Goal: Task Accomplishment & Management: Manage account settings

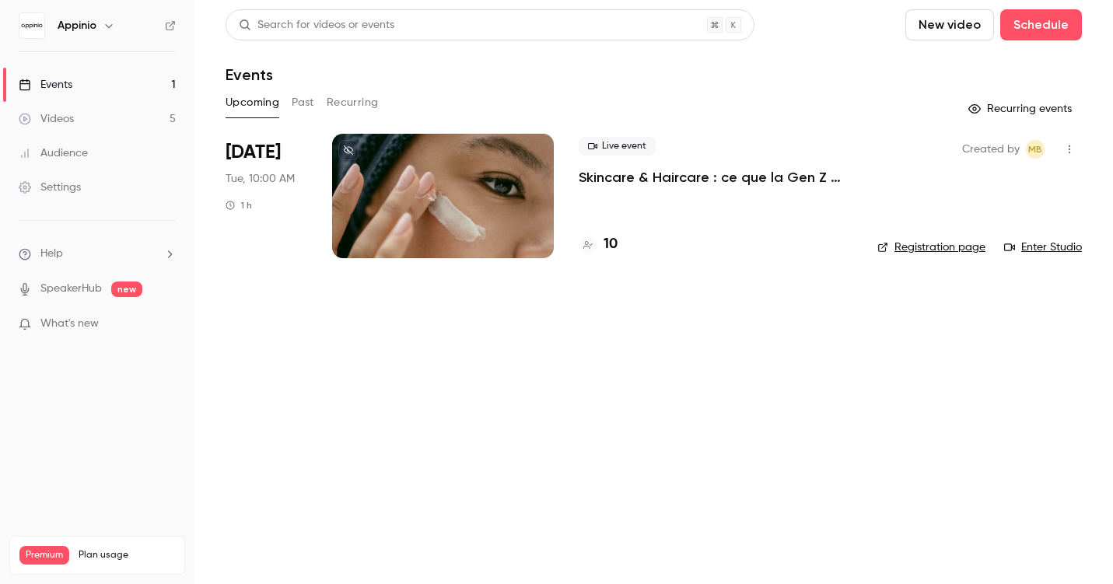
click at [663, 181] on p "Skincare & Haircare : ce que la Gen Z attend vraiment des marques" at bounding box center [716, 177] width 274 height 19
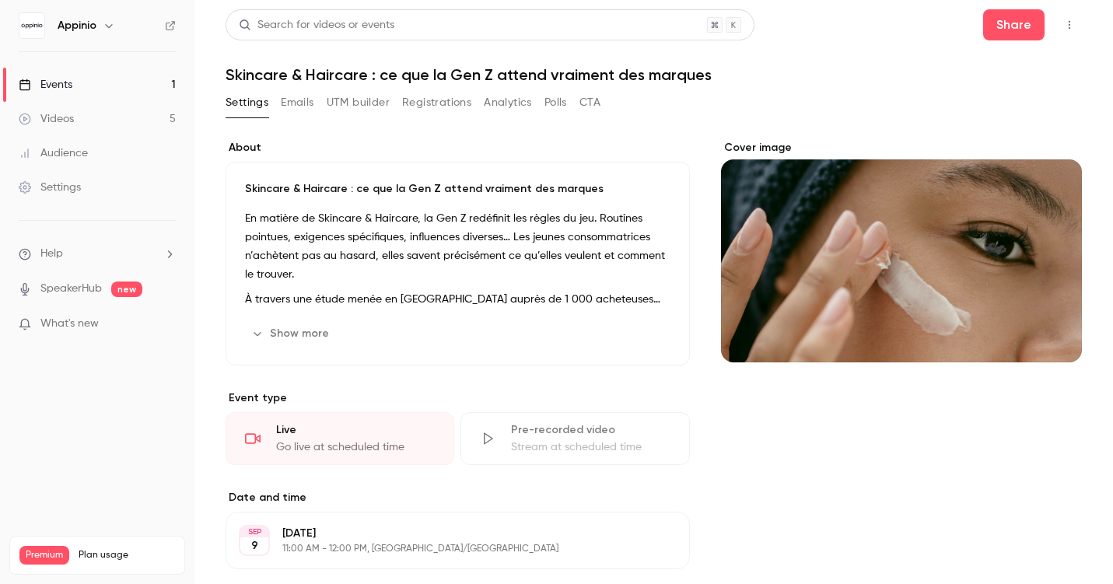
click at [296, 98] on button "Emails" at bounding box center [297, 102] width 33 height 25
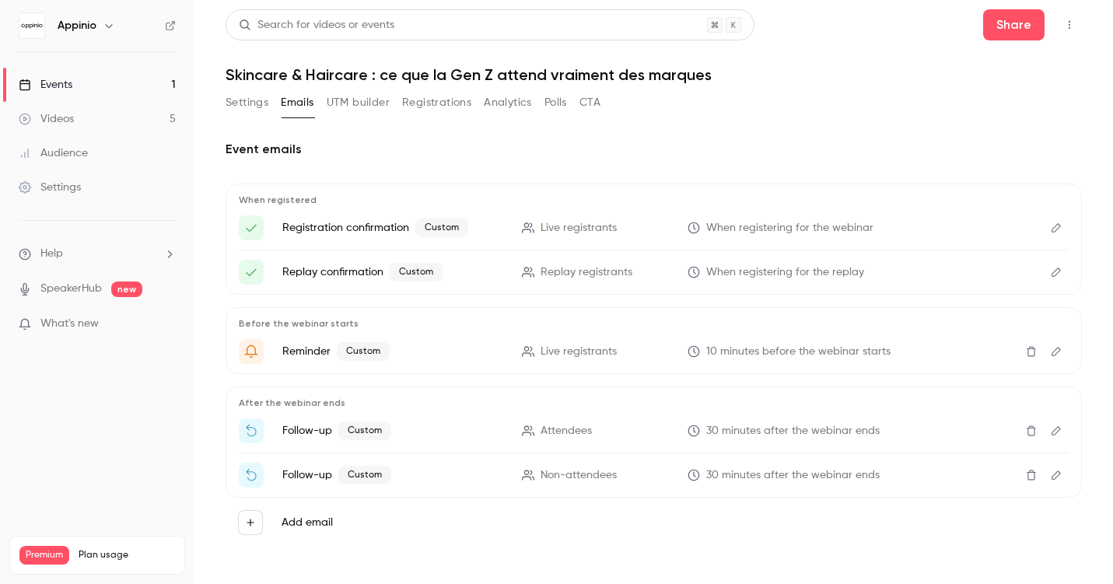
click at [434, 106] on button "Registrations" at bounding box center [436, 102] width 69 height 25
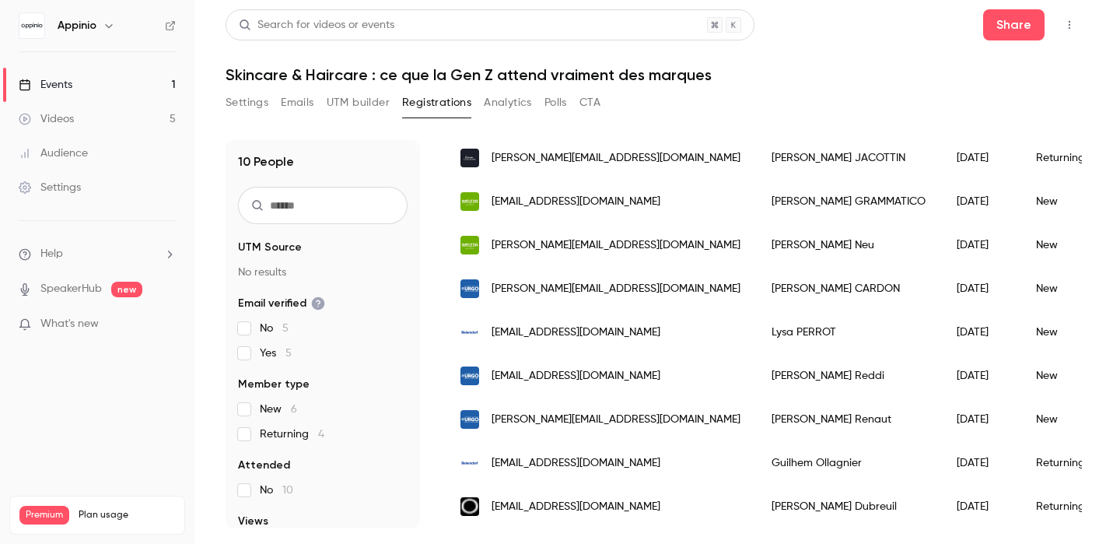
drag, startPoint x: 306, startPoint y: 92, endPoint x: 304, endPoint y: 107, distance: 15.0
click at [306, 92] on button "Emails" at bounding box center [297, 102] width 33 height 25
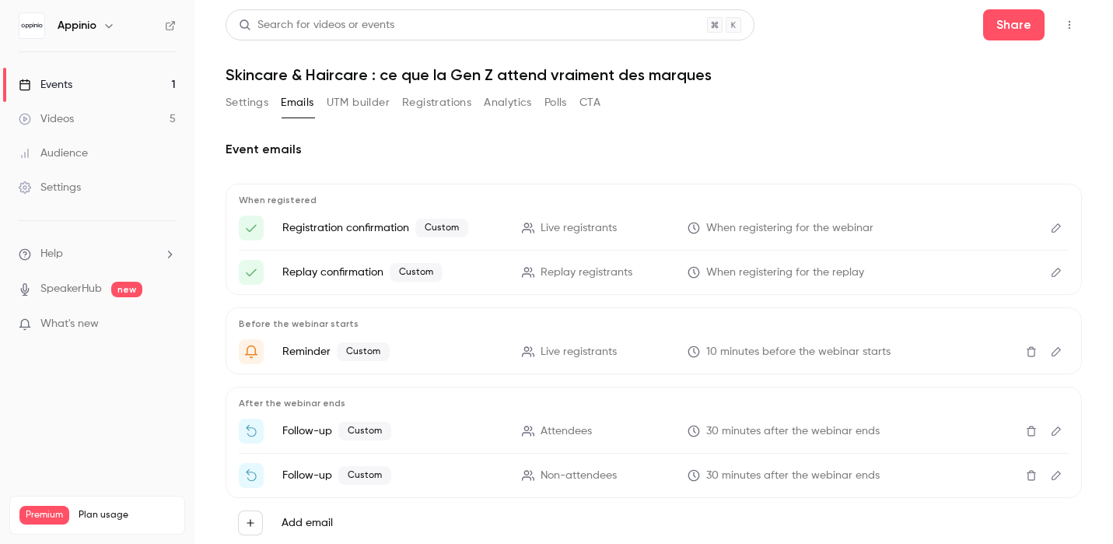
click at [425, 105] on button "Registrations" at bounding box center [436, 102] width 69 height 25
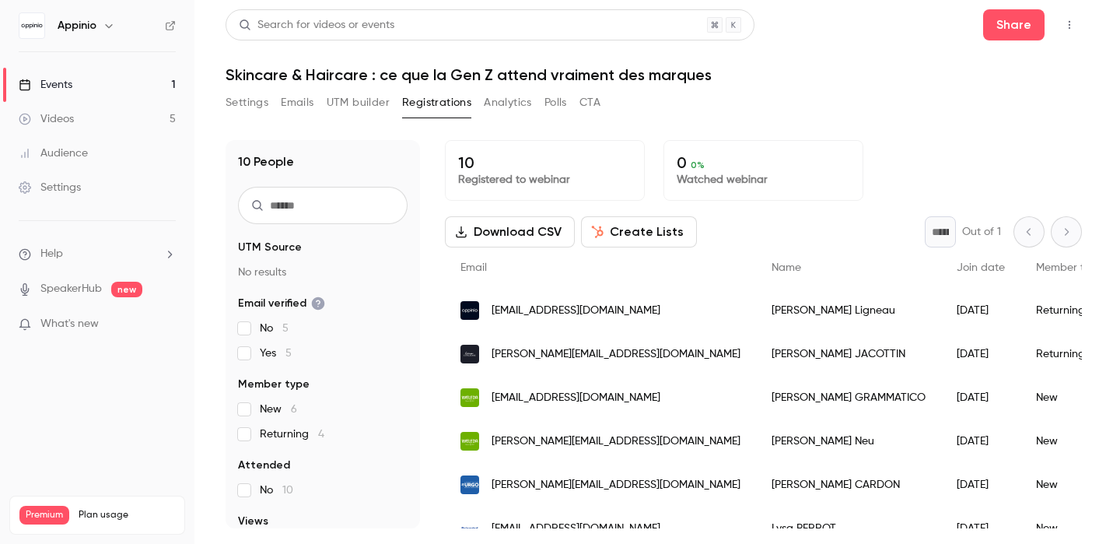
click at [632, 233] on button "Create Lists" at bounding box center [639, 231] width 116 height 31
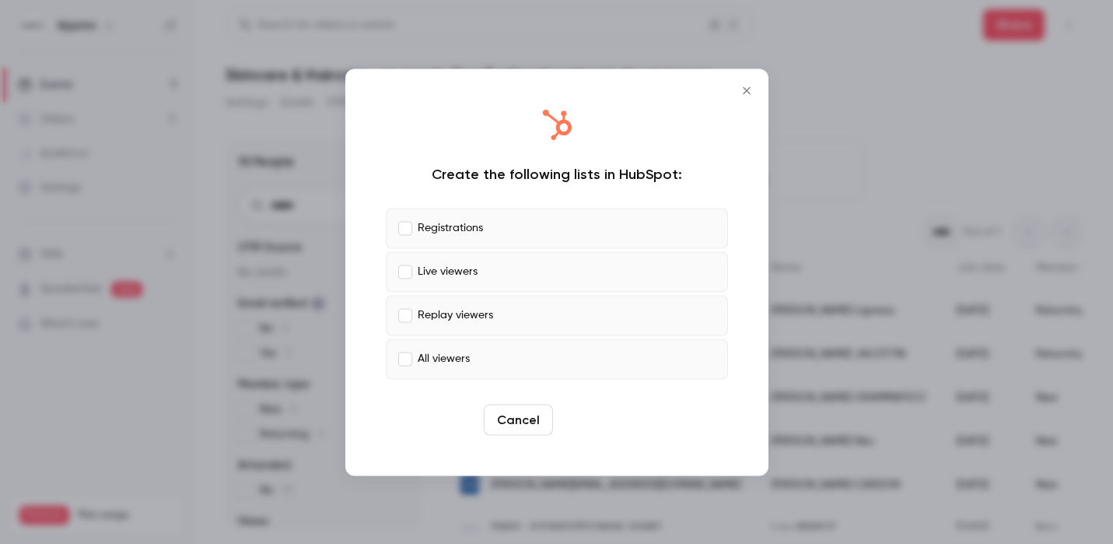
click at [600, 422] on button "Create" at bounding box center [594, 419] width 70 height 31
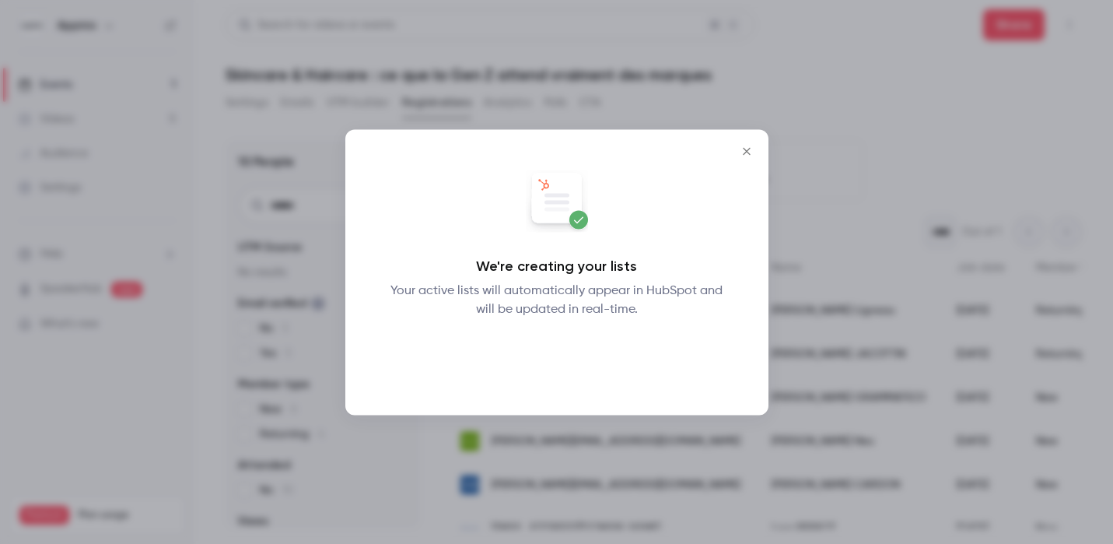
click at [555, 358] on button "Okay" at bounding box center [556, 358] width 57 height 31
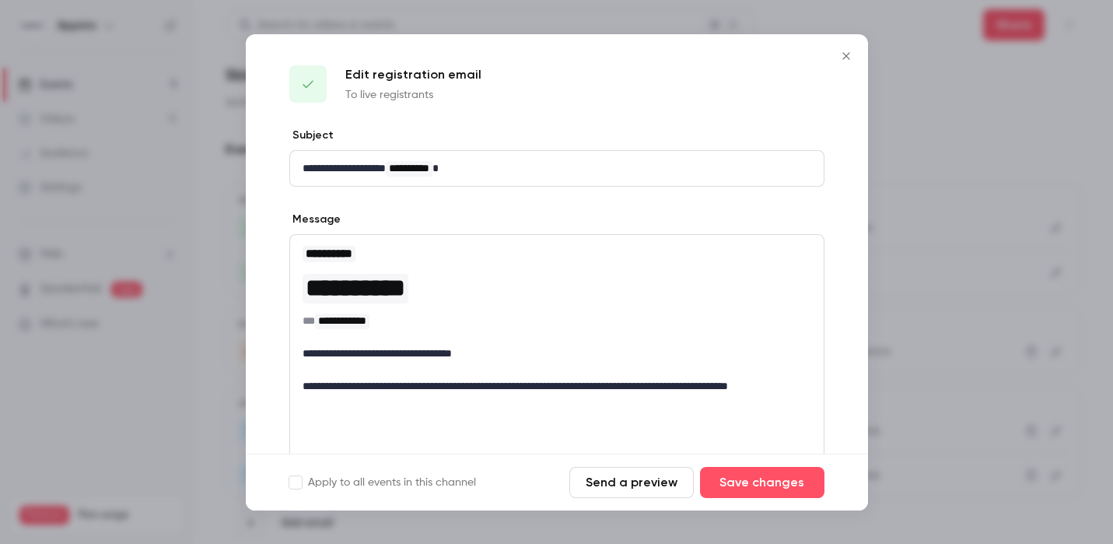
click at [845, 51] on icon "Close" at bounding box center [846, 56] width 19 height 12
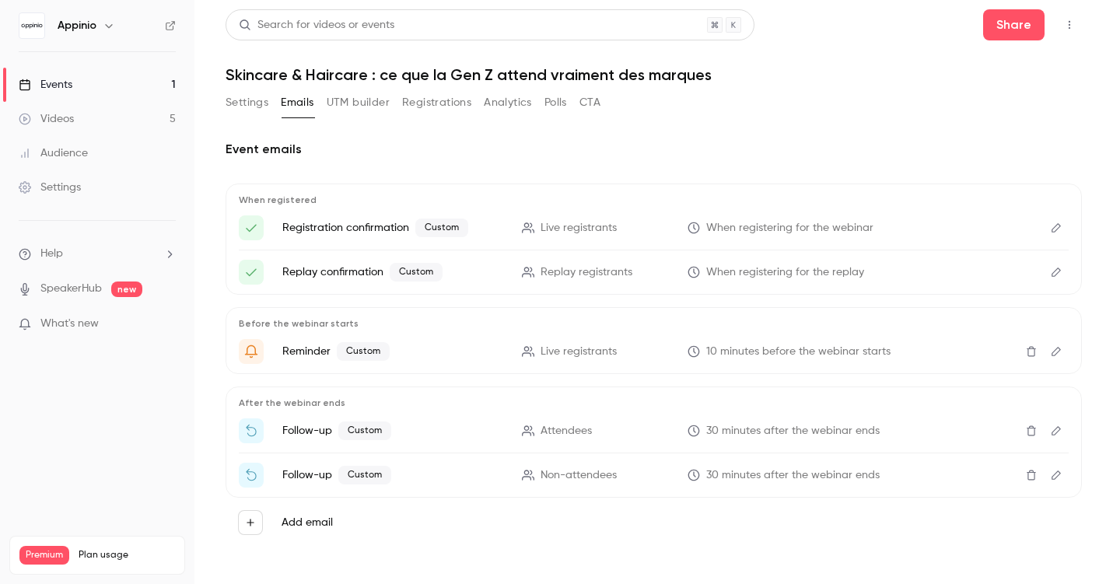
click at [238, 105] on button "Settings" at bounding box center [247, 102] width 43 height 25
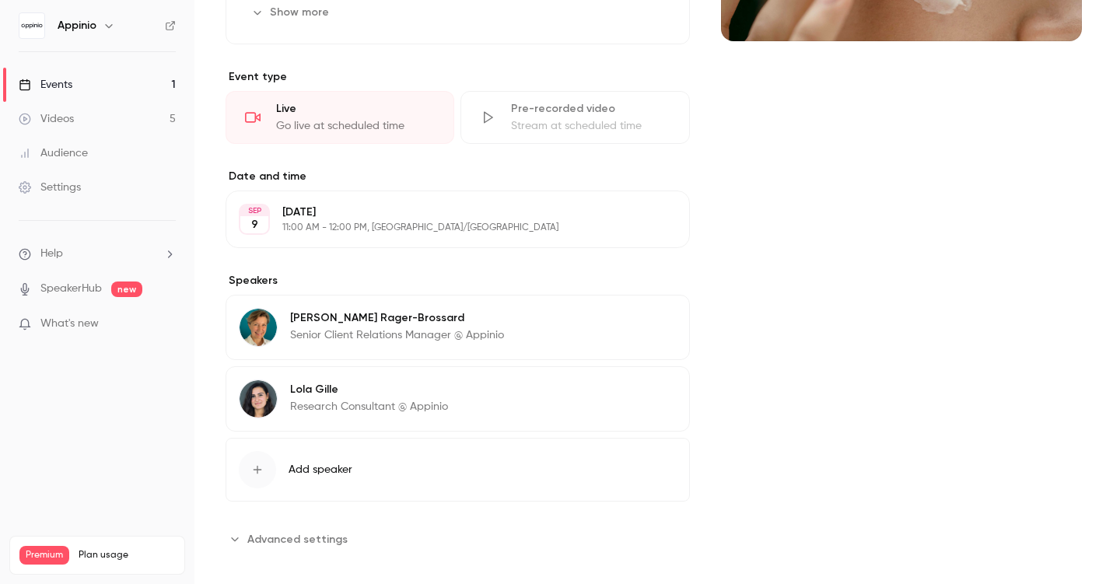
scroll to position [335, 0]
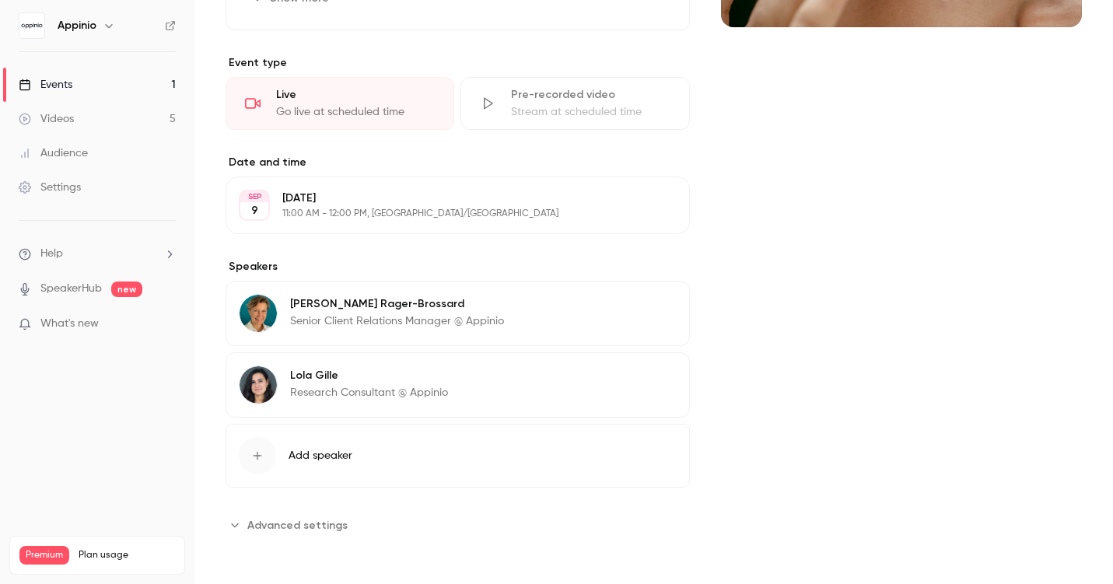
click at [320, 517] on span "Advanced settings" at bounding box center [297, 525] width 100 height 16
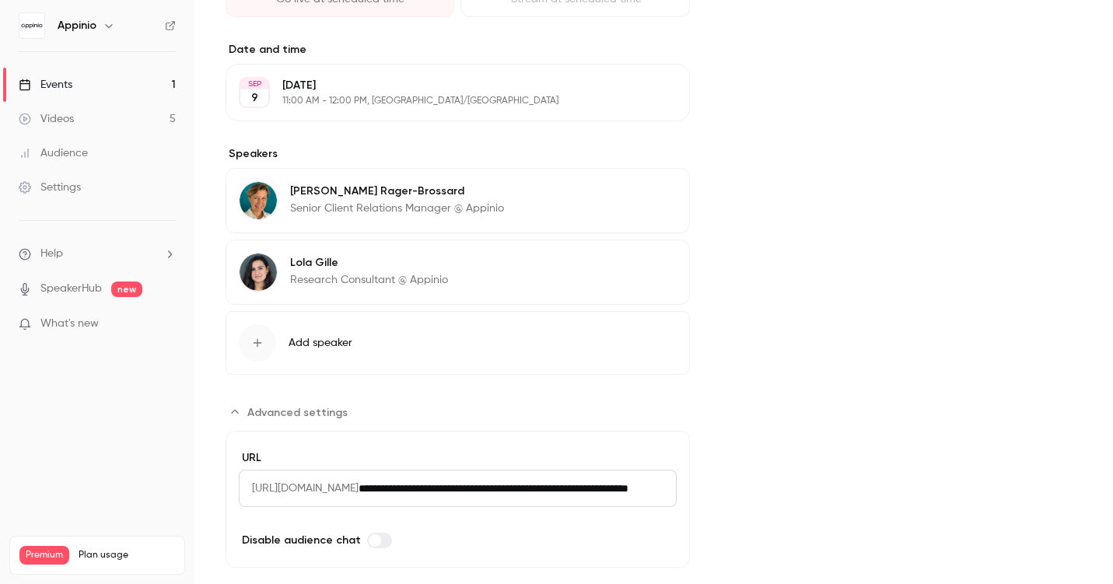
scroll to position [478, 0]
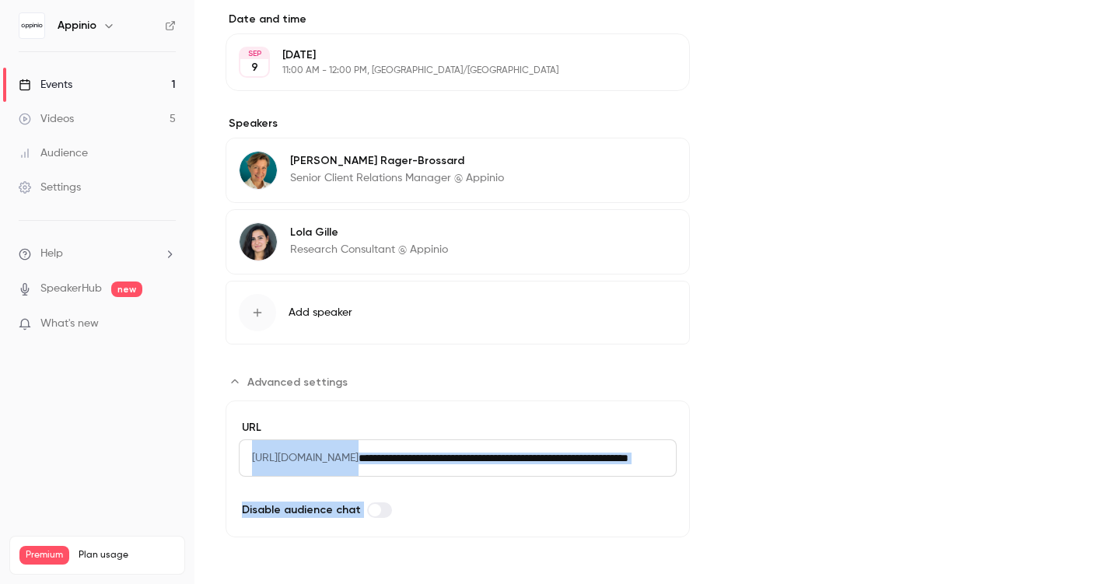
drag, startPoint x: 252, startPoint y: 457, endPoint x: 762, endPoint y: 464, distance: 510.3
click at [762, 464] on div "About Skincare & Haircare : ce que la Gen Z attend vraiment des marques En mati…" at bounding box center [654, 100] width 856 height 876
click at [249, 468] on span "[URL][DOMAIN_NAME]" at bounding box center [299, 457] width 120 height 37
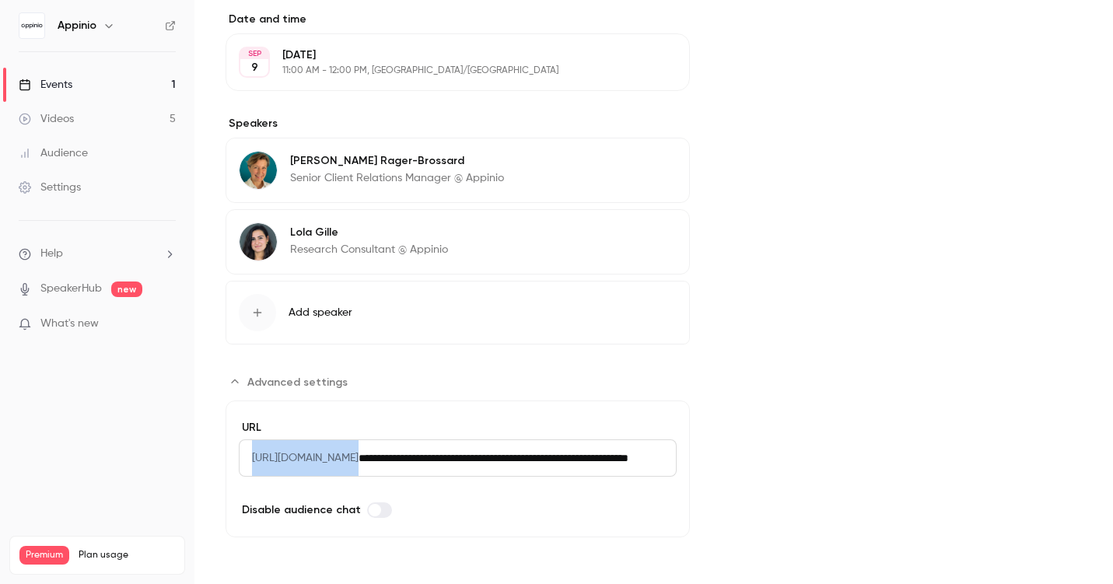
drag, startPoint x: 251, startPoint y: 457, endPoint x: 675, endPoint y: 464, distance: 424.0
click at [675, 464] on form "**********" at bounding box center [458, 469] width 464 height 137
copy span "[URL][DOMAIN_NAME]"
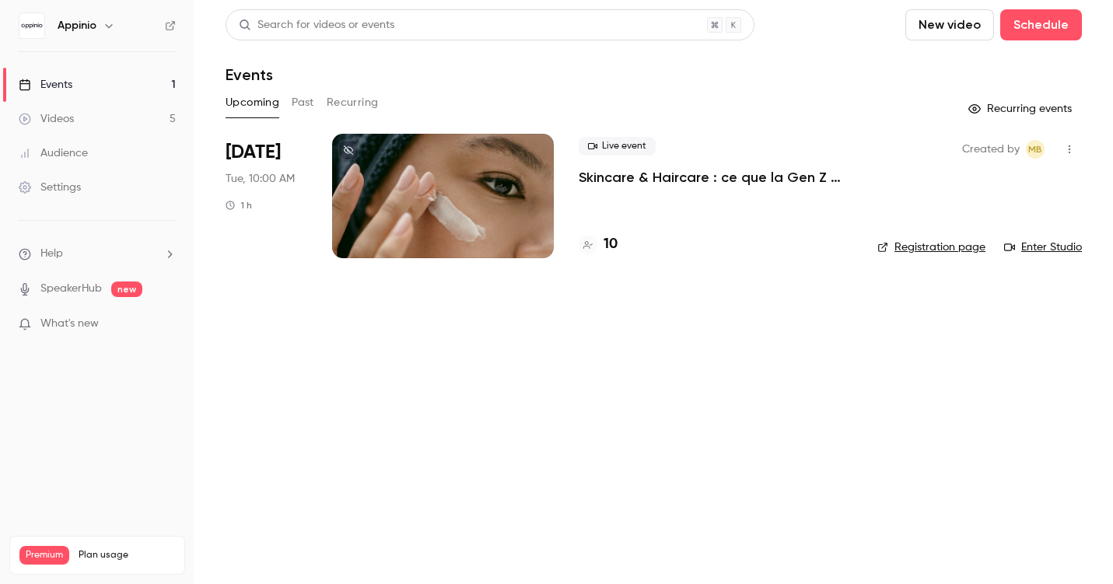
click at [610, 182] on p "Skincare & Haircare : ce que la Gen Z attend vraiment des marques" at bounding box center [716, 177] width 274 height 19
click at [935, 250] on link "Registration page" at bounding box center [931, 248] width 108 height 16
click at [691, 190] on div "Live event Skincare & Haircare : ce que la Gen Z attend vraiment des marques 10" at bounding box center [716, 196] width 274 height 124
click at [692, 183] on p "Skincare & Haircare : ce que la Gen Z attend vraiment des marques" at bounding box center [716, 177] width 274 height 19
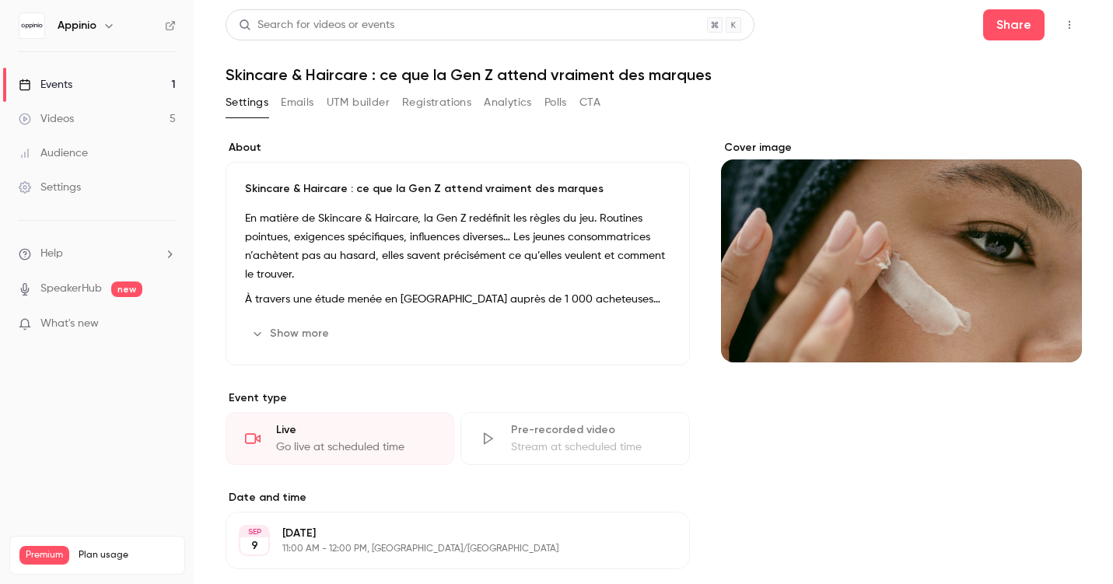
click at [437, 101] on button "Registrations" at bounding box center [436, 102] width 69 height 25
